Goal: Information Seeking & Learning: Learn about a topic

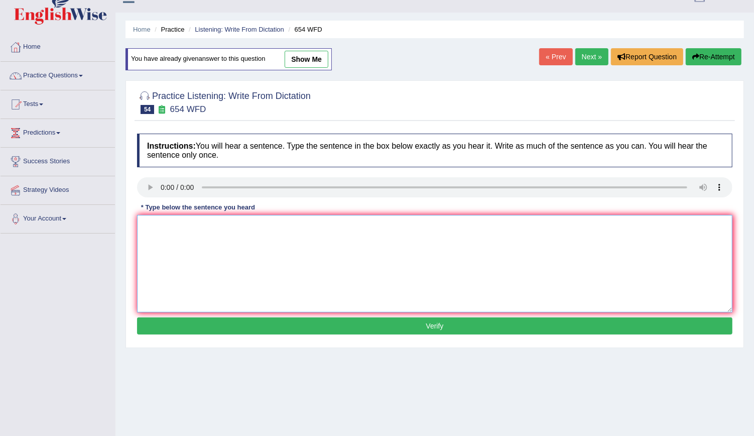
click at [224, 274] on textarea at bounding box center [434, 263] width 595 height 97
type textarea "The studies show the study shows that Hong Kong people are more active in Asia."
click at [350, 321] on button "Verify" at bounding box center [434, 325] width 595 height 17
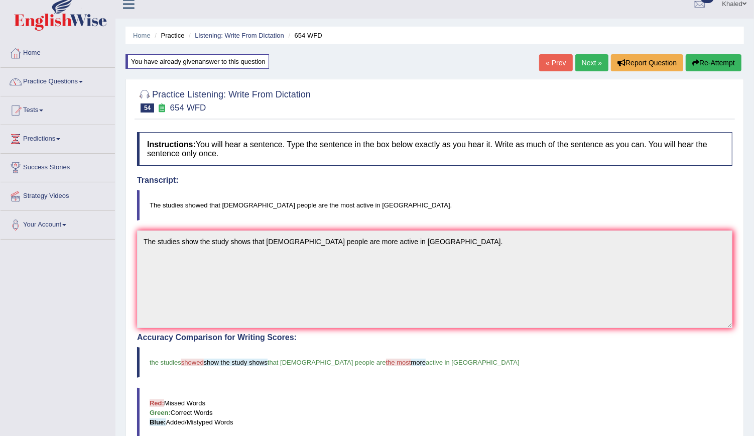
scroll to position [2, 0]
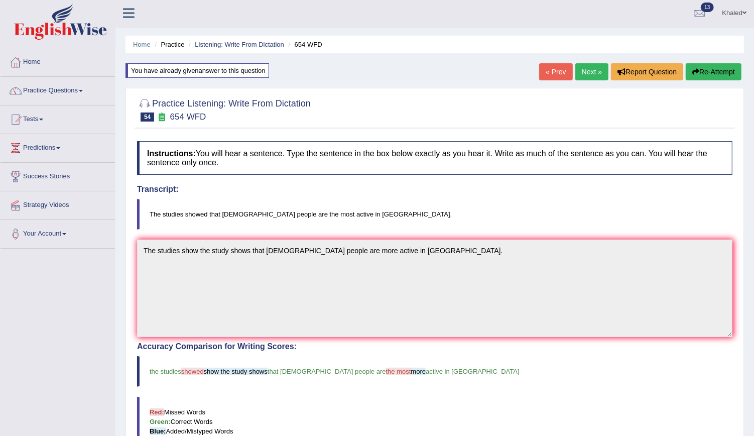
click at [583, 81] on div "« Prev Next » Report Question Re-Attempt" at bounding box center [641, 73] width 205 height 20
click at [592, 68] on link "Next »" at bounding box center [591, 71] width 33 height 17
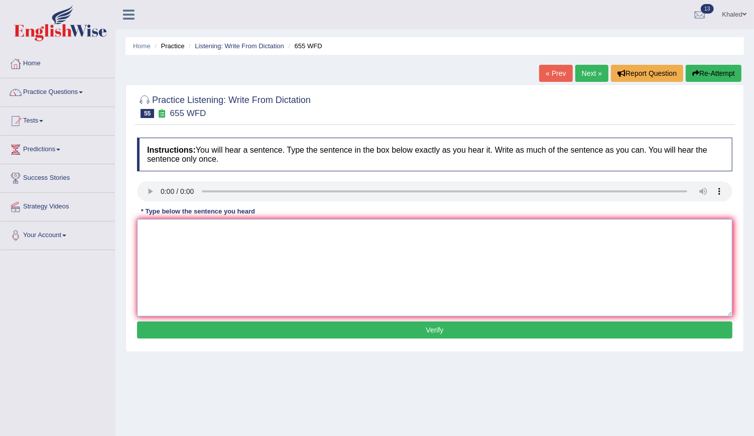
click at [161, 250] on textarea at bounding box center [434, 267] width 595 height 97
click at [183, 227] on textarea "The teacher training include observing the classes." at bounding box center [434, 267] width 595 height 97
type textarea "The teacher training include observing the classes."
click at [296, 334] on button "Verify" at bounding box center [434, 329] width 595 height 17
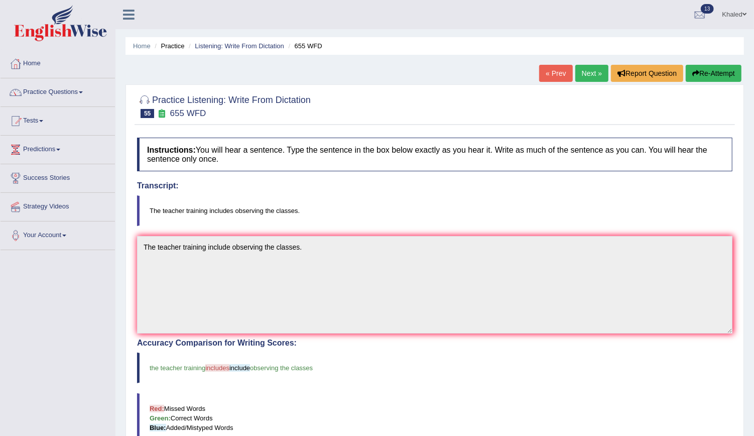
click at [591, 77] on link "Next »" at bounding box center [591, 73] width 33 height 17
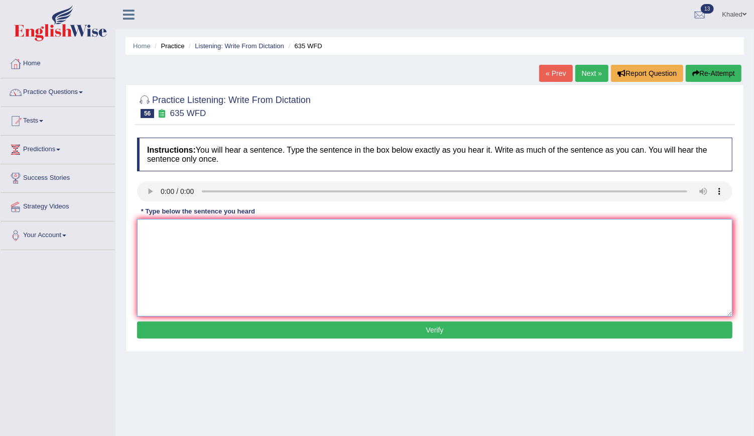
click at [195, 229] on textarea at bounding box center [434, 267] width 595 height 97
type textarea "The scientific library in located in at the ground floor of the library."
click at [265, 333] on button "Verify" at bounding box center [434, 329] width 595 height 17
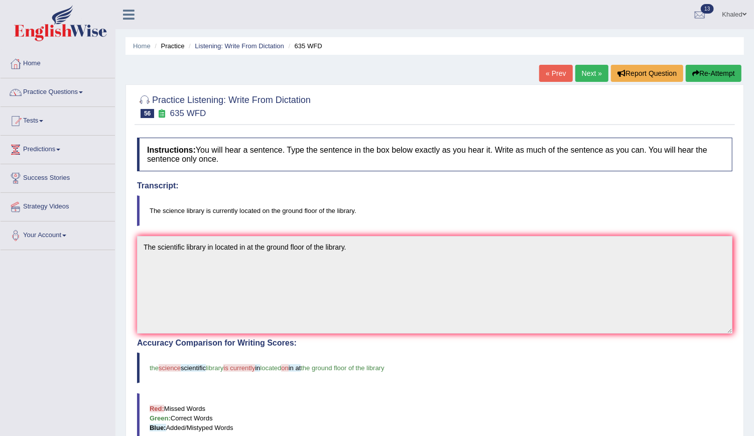
click at [584, 73] on link "Next »" at bounding box center [591, 73] width 33 height 17
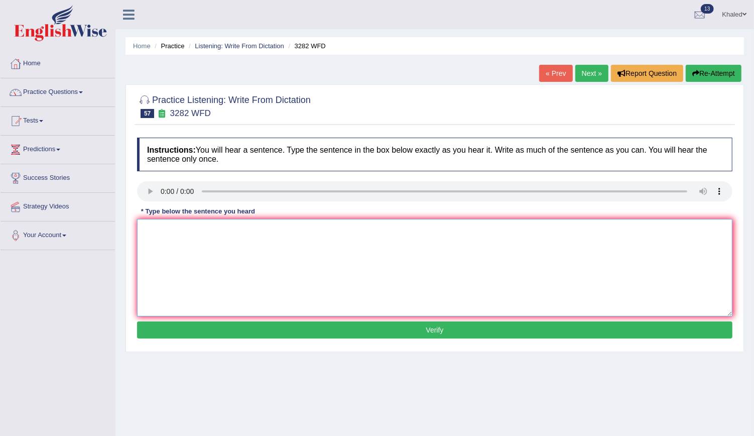
click at [148, 271] on textarea at bounding box center [434, 267] width 595 height 97
type textarea "Computers used to be larger than we are now."
click at [230, 327] on button "Verify" at bounding box center [434, 329] width 595 height 17
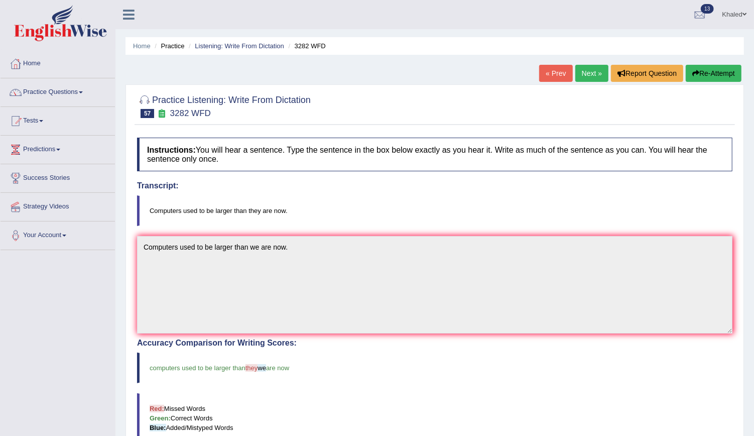
click at [586, 72] on link "Next »" at bounding box center [591, 73] width 33 height 17
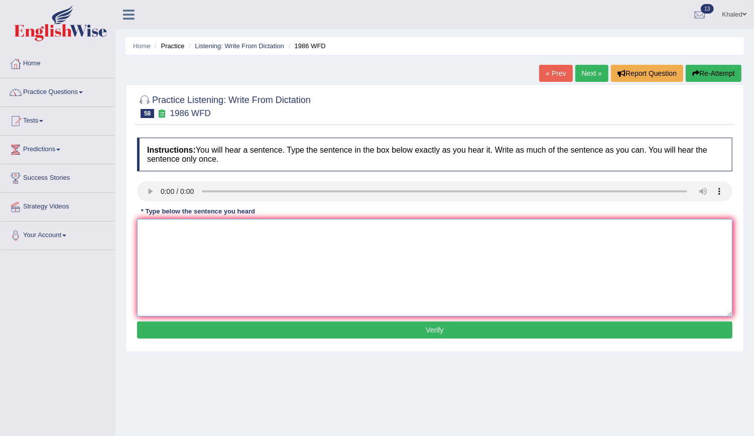
click at [166, 241] on textarea at bounding box center [434, 267] width 595 height 97
type textarea "A good academic student should provide a clear argument arguement argement."
click at [283, 333] on button "Verify" at bounding box center [434, 329] width 595 height 17
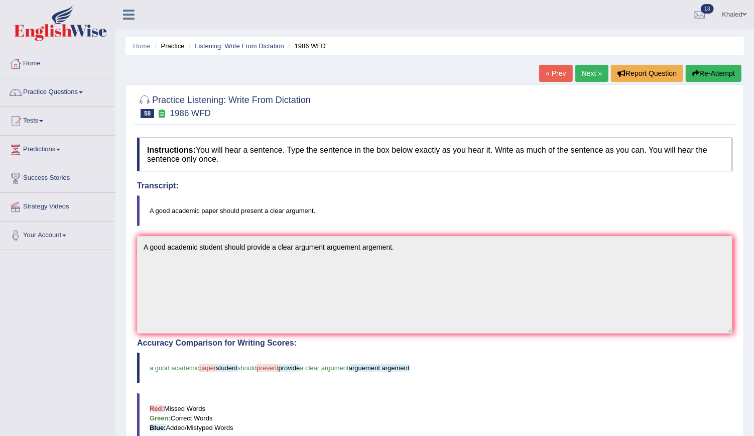
click at [588, 72] on link "Next »" at bounding box center [591, 73] width 33 height 17
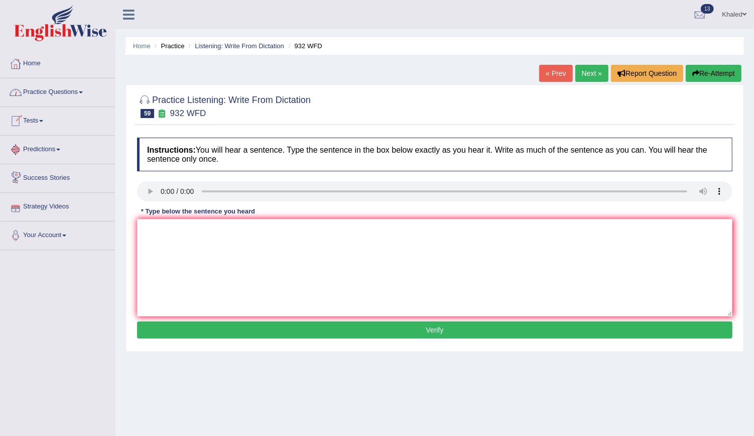
click at [43, 94] on link "Practice Questions" at bounding box center [58, 90] width 114 height 25
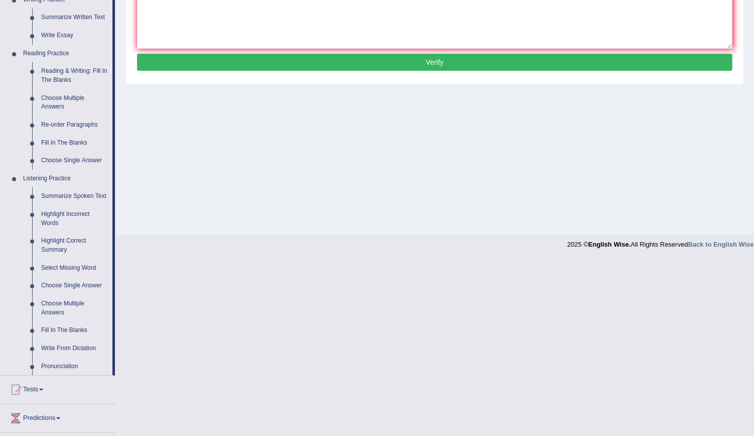
scroll to position [349, 0]
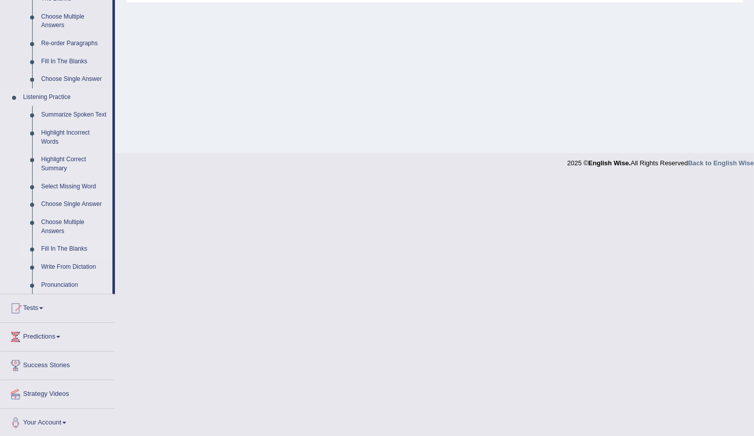
click at [59, 250] on link "Fill In The Blanks" at bounding box center [75, 249] width 76 height 18
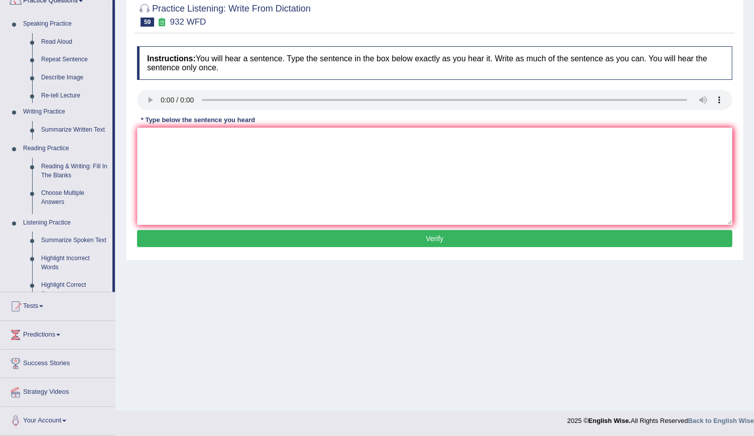
scroll to position [91, 0]
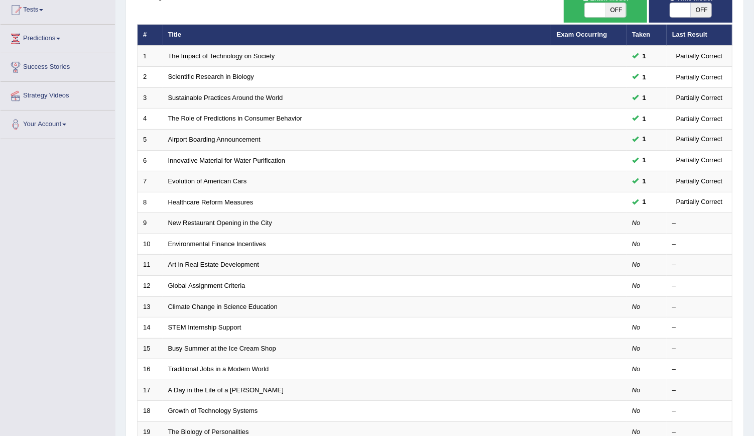
scroll to position [117, 0]
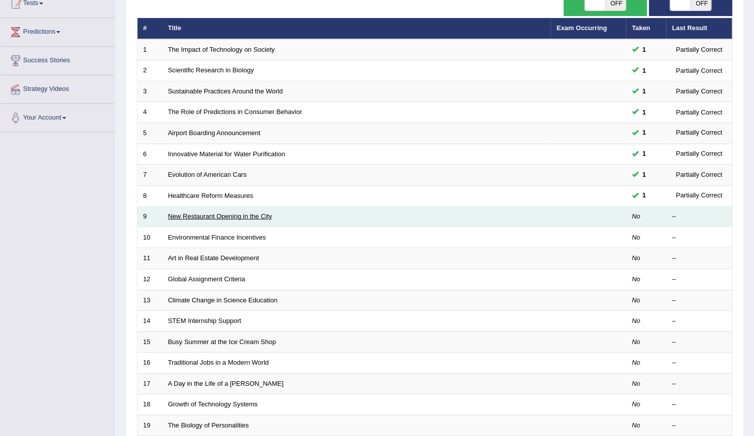
click at [257, 214] on link "New Restaurant Opening in the City" at bounding box center [220, 216] width 104 height 8
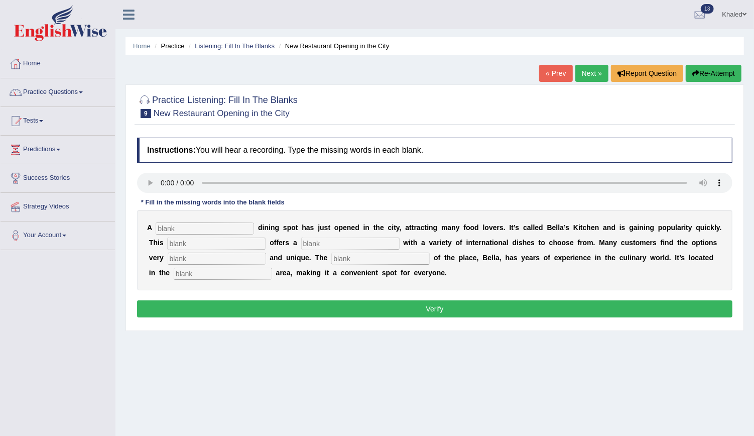
click at [182, 223] on input "text" at bounding box center [205, 228] width 98 height 12
type input "restaurant"
click at [198, 244] on input "text" at bounding box center [216, 243] width 98 height 12
click at [301, 240] on input "text" at bounding box center [350, 243] width 98 height 12
type input "menue"
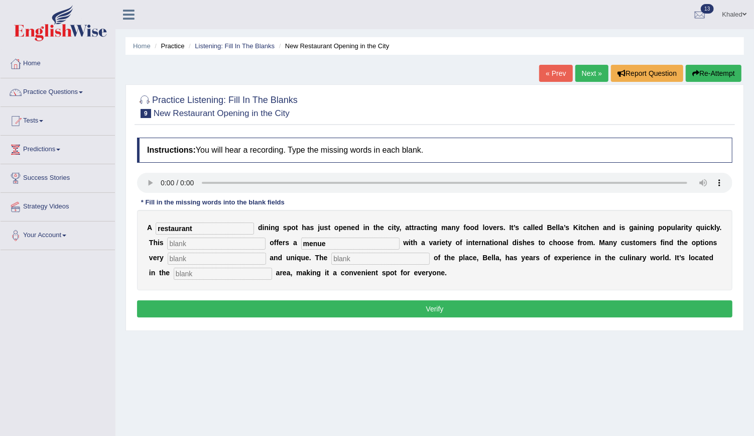
click at [214, 242] on input "text" at bounding box center [216, 243] width 98 height 12
click at [198, 228] on input "restaurant" at bounding box center [205, 228] width 98 height 12
type input "r"
click at [193, 245] on input "text" at bounding box center [216, 243] width 98 height 12
type input "restaurant"
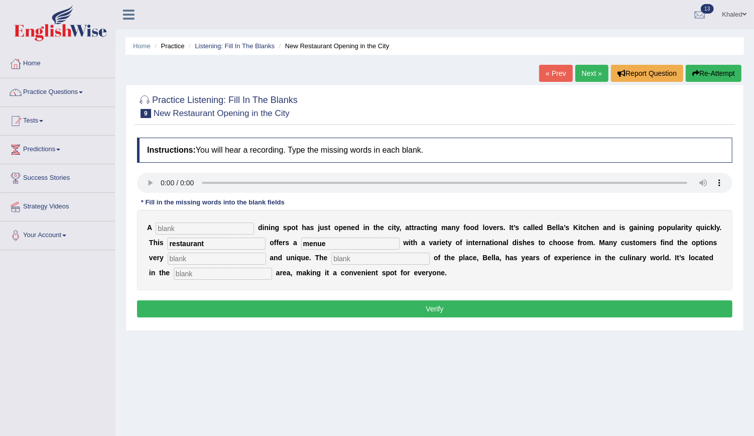
click at [196, 262] on input "text" at bounding box center [217, 259] width 98 height 12
type input "intersting"
click at [331, 258] on input "text" at bounding box center [380, 259] width 98 height 12
type input "owner"
click at [194, 271] on input "text" at bounding box center [223, 274] width 98 height 12
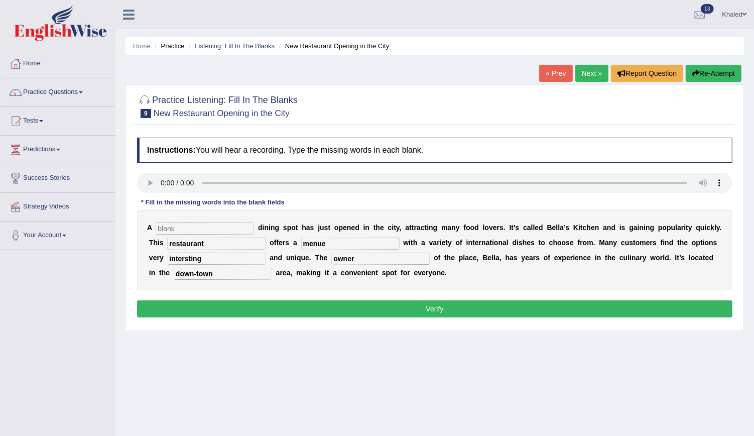
type input "down-town"
click at [229, 308] on button "Verify" at bounding box center [434, 308] width 595 height 17
type input "kitchen"
click at [241, 309] on button "Verify" at bounding box center [434, 308] width 595 height 17
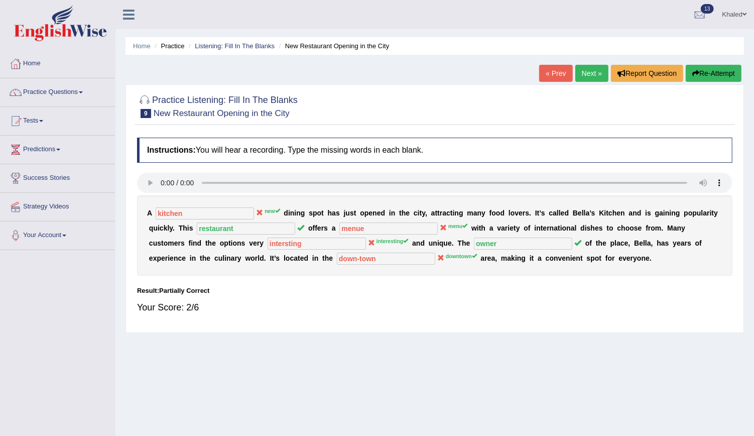
click at [590, 71] on link "Next »" at bounding box center [591, 73] width 33 height 17
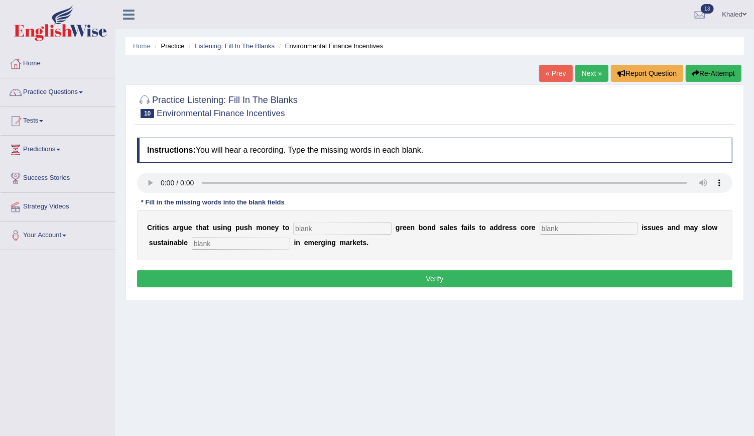
click at [305, 223] on input "text" at bounding box center [342, 228] width 98 height 12
type input "boost"
click at [540, 232] on input "text" at bounding box center [589, 228] width 98 height 12
type input "climate"
click at [193, 243] on input "text" at bounding box center [241, 243] width 98 height 12
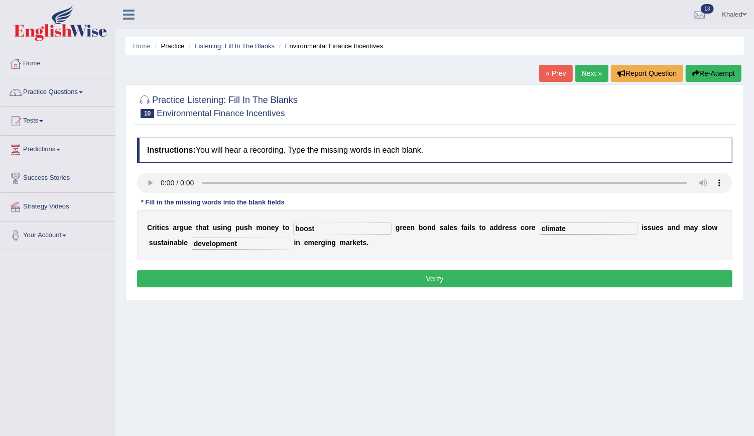
type input "development"
click at [199, 275] on button "Verify" at bounding box center [434, 278] width 595 height 17
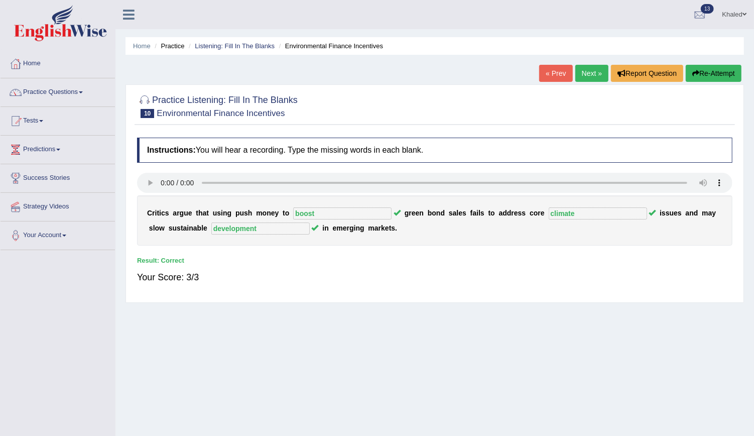
click at [594, 73] on link "Next »" at bounding box center [591, 73] width 33 height 17
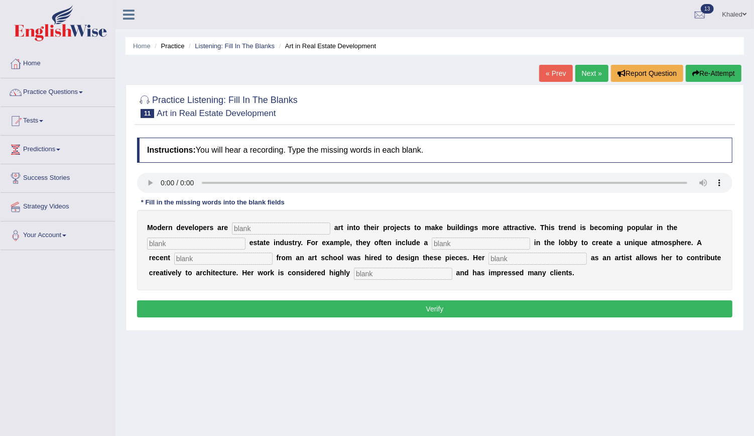
click at [249, 225] on input "text" at bounding box center [281, 228] width 98 height 12
type input "coopertating"
click at [193, 242] on input "text" at bounding box center [196, 243] width 98 height 12
type input "real"
click at [465, 243] on input "text" at bounding box center [481, 243] width 98 height 12
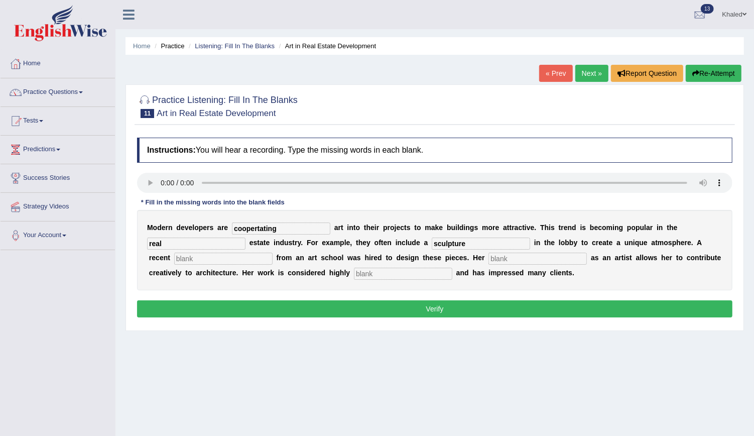
type input "sculpture"
click at [174, 259] on input "text" at bounding box center [223, 259] width 98 height 12
type input "graduant"
click at [489, 262] on input "text" at bounding box center [538, 259] width 98 height 12
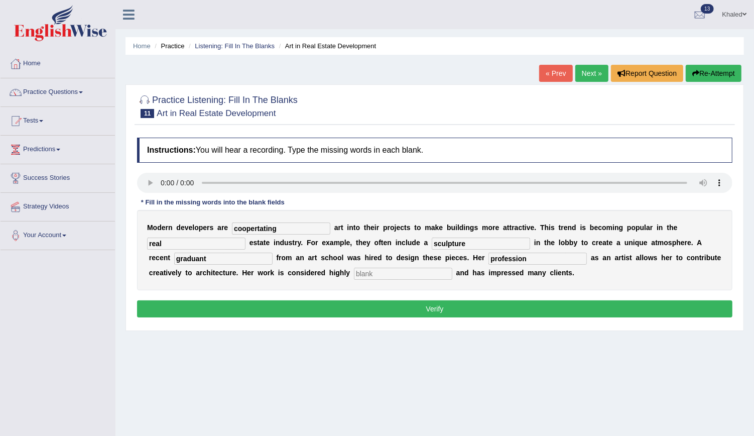
type input "profession"
click at [354, 273] on input "text" at bounding box center [403, 274] width 98 height 12
type input "professional"
click at [187, 255] on input "graduant" at bounding box center [223, 259] width 98 height 12
type input "graduate"
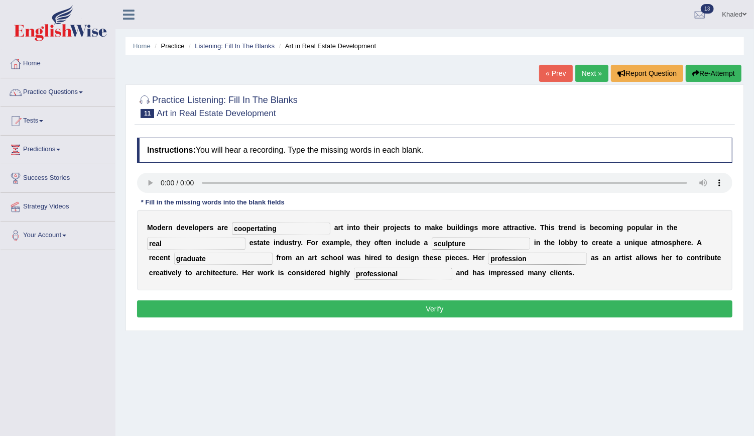
click at [220, 309] on button "Verify" at bounding box center [434, 308] width 595 height 17
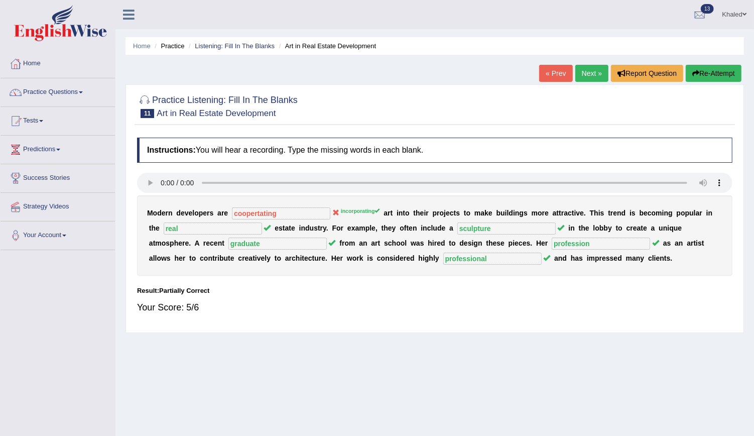
click at [592, 71] on link "Next »" at bounding box center [591, 73] width 33 height 17
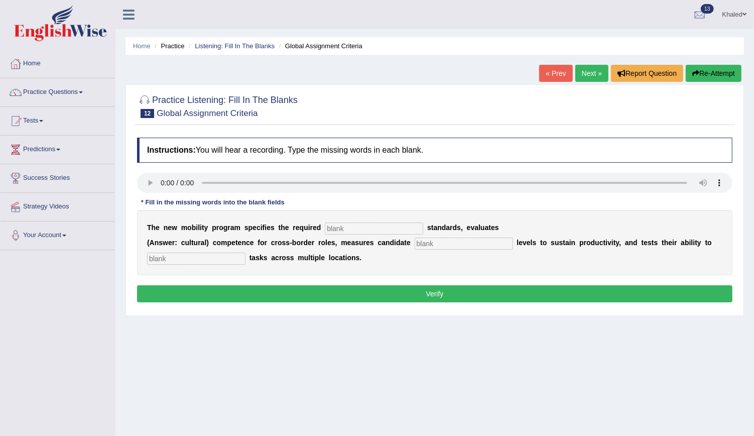
click at [369, 225] on input "text" at bounding box center [374, 228] width 98 height 12
type input "p"
type input "qualification"
click at [415, 244] on input "text" at bounding box center [464, 243] width 98 height 12
type input "energy"
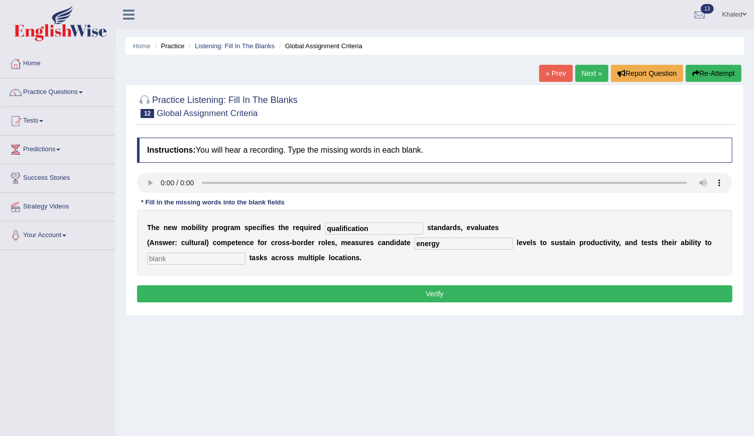
click at [211, 259] on input "text" at bounding box center [196, 259] width 98 height 12
type input "distribute"
click at [239, 296] on button "Verify" at bounding box center [434, 293] width 595 height 17
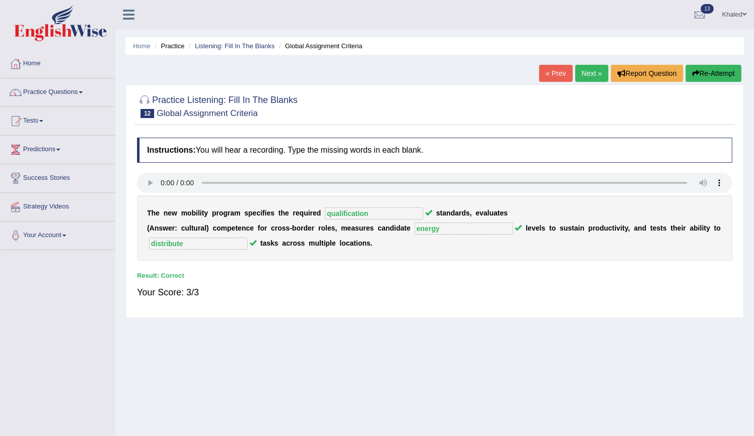
click at [588, 78] on link "Next »" at bounding box center [591, 73] width 33 height 17
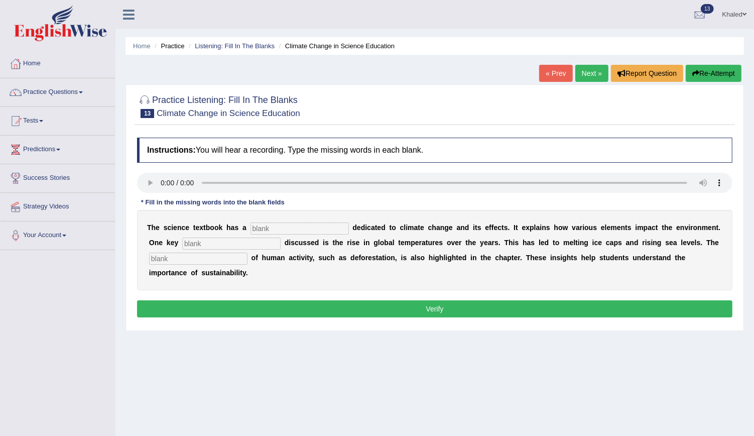
click at [263, 218] on div "T h e s c i e n c e t e x t b o o k h a s a d e d i c a t e d t o c l i m a t e…" at bounding box center [434, 250] width 595 height 80
click at [264, 223] on input "text" at bounding box center [300, 228] width 98 height 12
type input "section"
click at [183, 241] on input "text" at bounding box center [231, 243] width 98 height 12
type input "d"
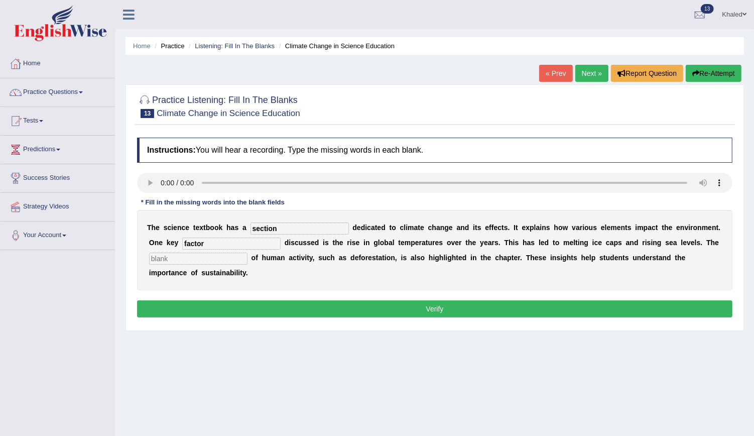
type input "factor"
click at [181, 259] on input "text" at bounding box center [198, 259] width 98 height 12
type input "contribution"
click at [233, 310] on button "Verify" at bounding box center [434, 308] width 595 height 17
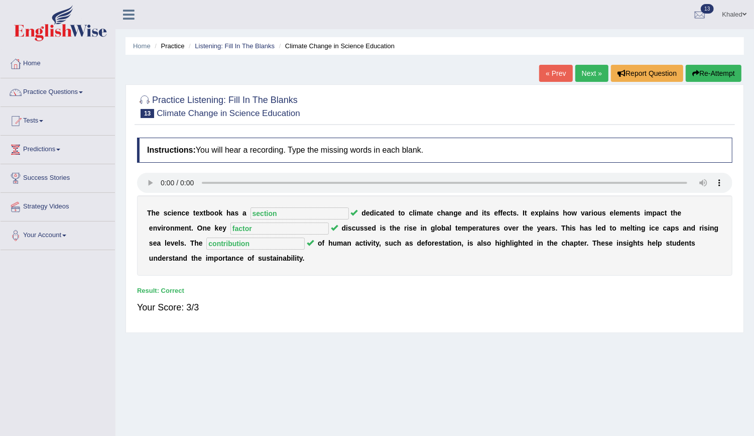
click at [593, 76] on link "Next »" at bounding box center [591, 73] width 33 height 17
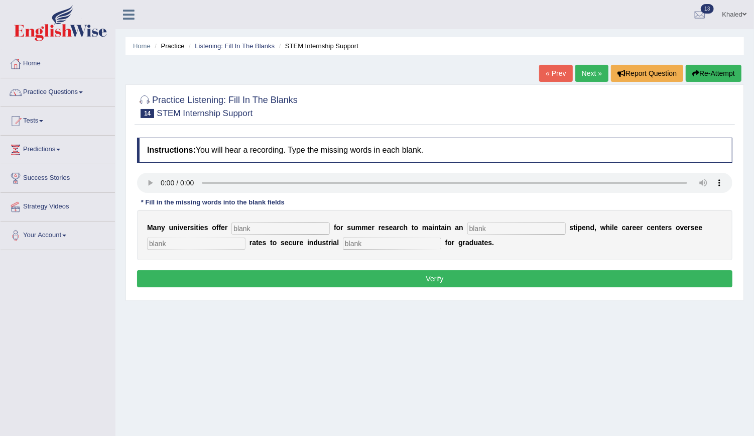
drag, startPoint x: 481, startPoint y: 199, endPoint x: 318, endPoint y: 206, distance: 163.3
click at [318, 206] on div "Instructions: You will hear a recording. Type the missing words in each blank. …" at bounding box center [435, 214] width 600 height 163
click at [273, 229] on input "text" at bounding box center [280, 228] width 98 height 12
type input "suspecient"
click at [467, 224] on input "text" at bounding box center [516, 228] width 98 height 12
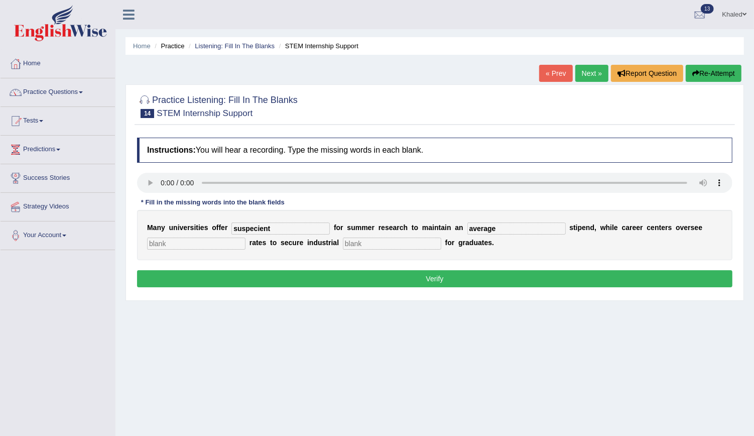
type input "average"
click at [214, 244] on input "text" at bounding box center [196, 243] width 98 height 12
type input "place"
click at [371, 239] on input "text" at bounding box center [392, 243] width 98 height 12
type input "experience"
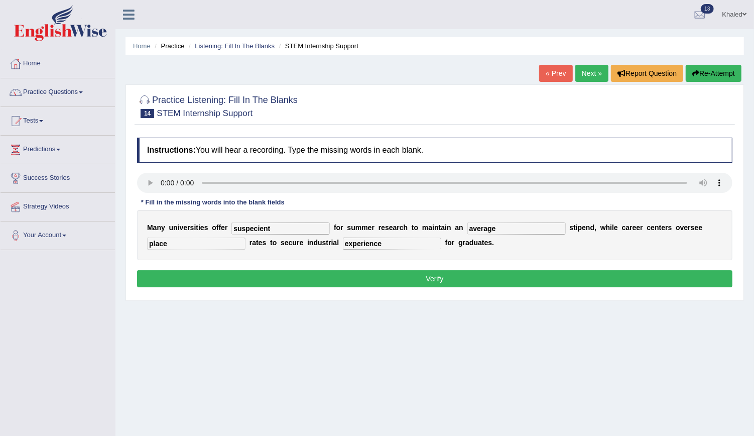
click at [214, 272] on button "Verify" at bounding box center [434, 278] width 595 height 17
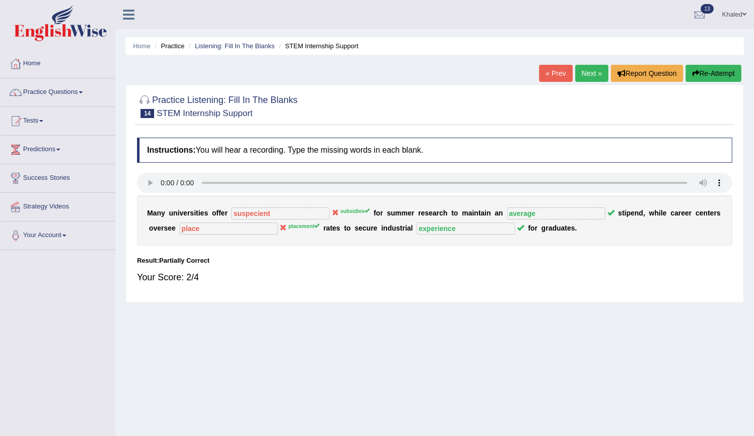
click at [592, 70] on link "Next »" at bounding box center [591, 73] width 33 height 17
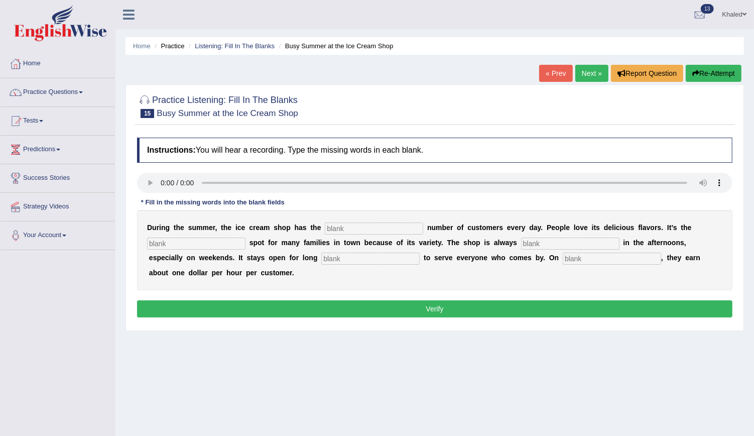
click at [329, 222] on input "text" at bounding box center [374, 228] width 98 height 12
type input "same"
click at [201, 244] on input "text" at bounding box center [196, 243] width 98 height 12
type input "favourite"
click at [521, 238] on input "text" at bounding box center [570, 243] width 98 height 12
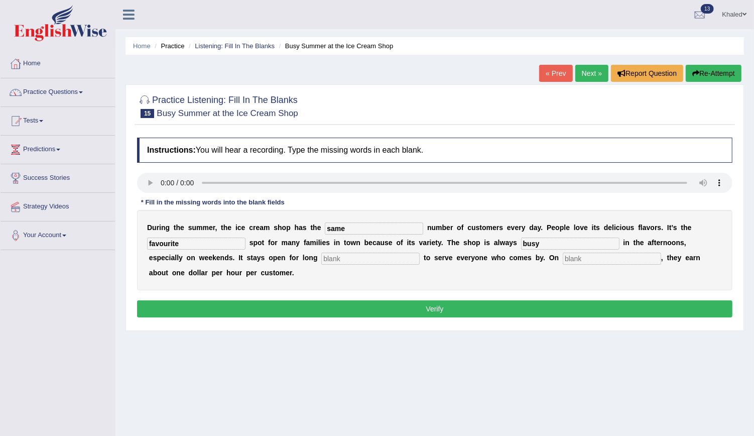
type input "busy"
click at [321, 261] on input "text" at bounding box center [370, 259] width 98 height 12
type input "hours"
click at [563, 260] on input "text" at bounding box center [612, 259] width 98 height 12
type input "average"
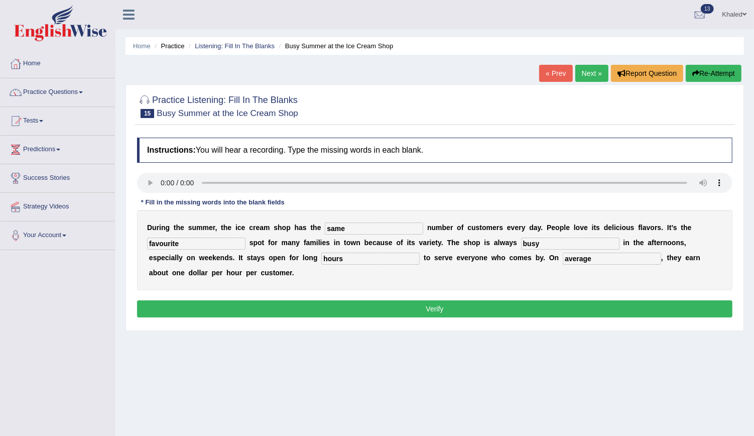
click at [461, 300] on button "Verify" at bounding box center [434, 308] width 595 height 17
